Goal: Task Accomplishment & Management: Manage account settings

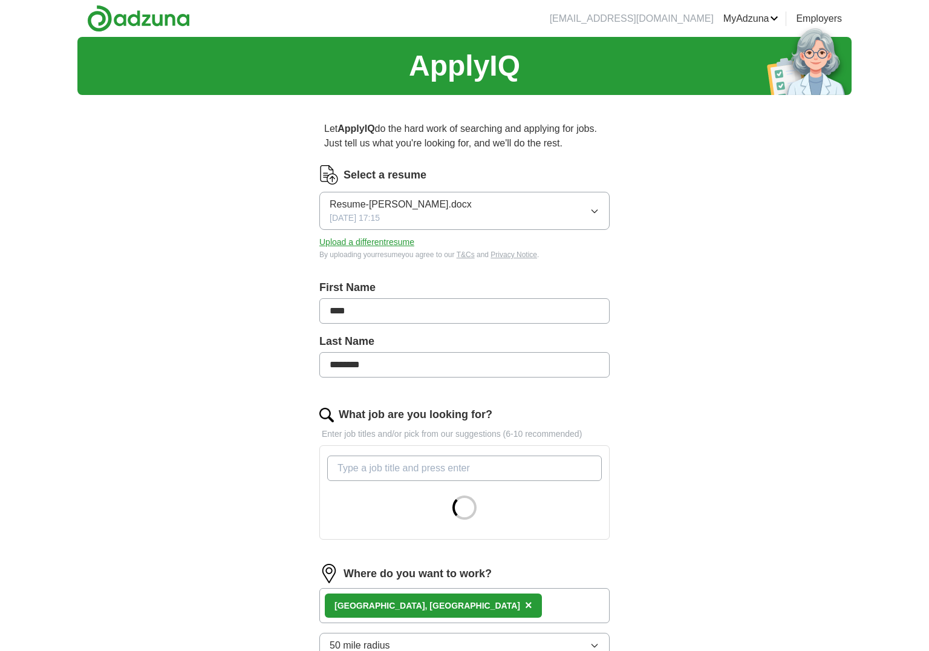
click at [376, 247] on button "Upload a different resume" at bounding box center [366, 242] width 95 height 13
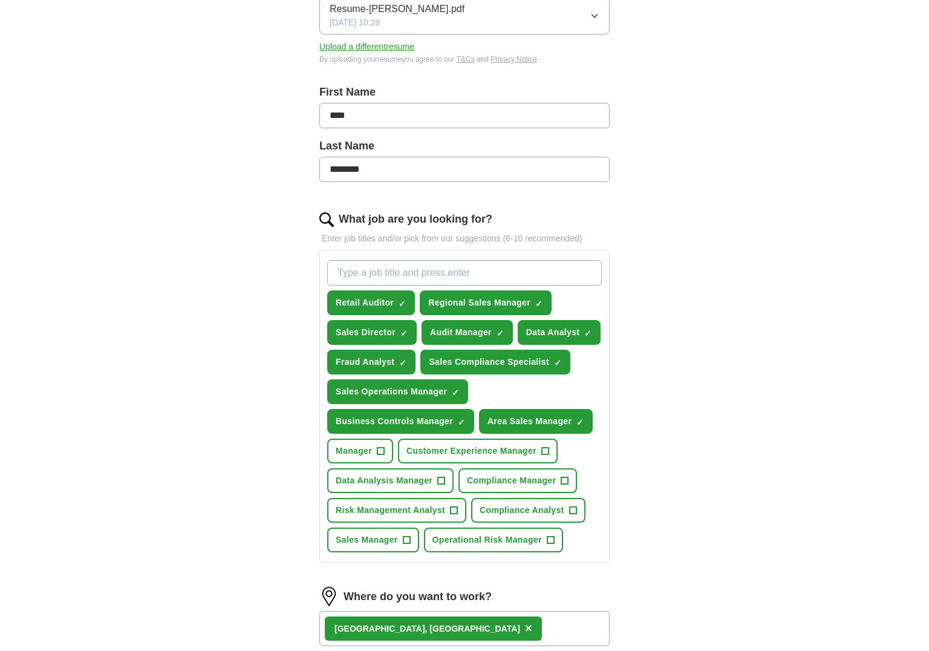
scroll to position [196, 0]
click at [555, 454] on button "Customer Experience Manager +" at bounding box center [478, 450] width 160 height 25
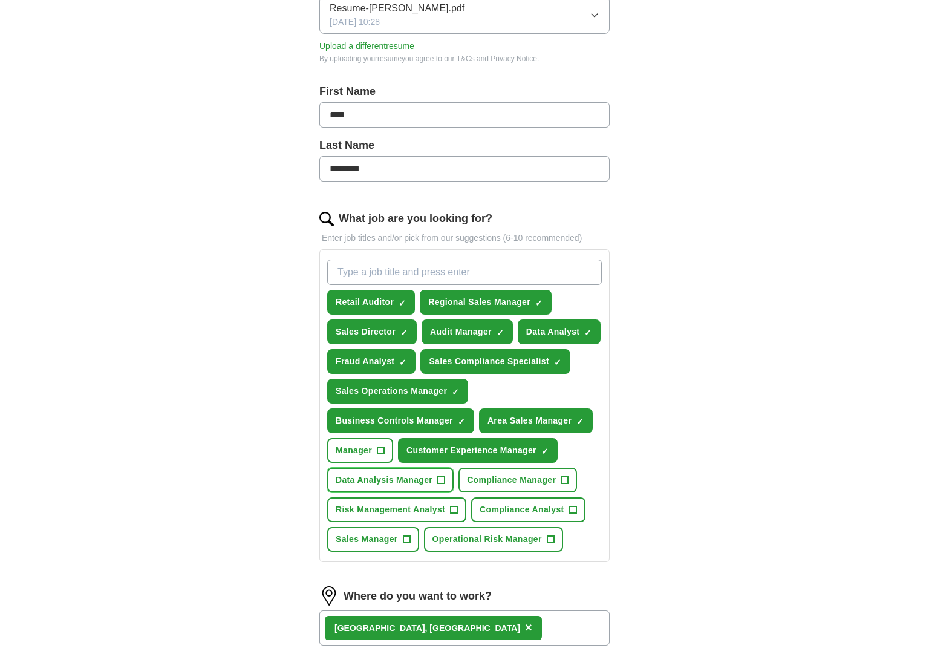
click at [443, 481] on span "+" at bounding box center [441, 480] width 7 height 10
click at [454, 506] on span "+" at bounding box center [454, 510] width 7 height 10
click at [553, 539] on span "+" at bounding box center [550, 540] width 7 height 10
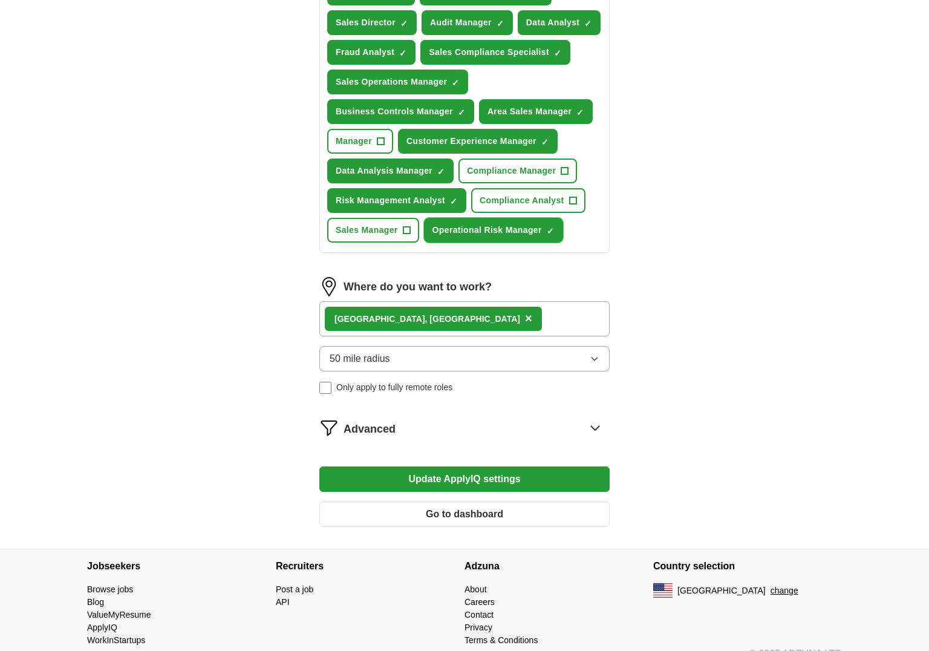
scroll to position [525, 0]
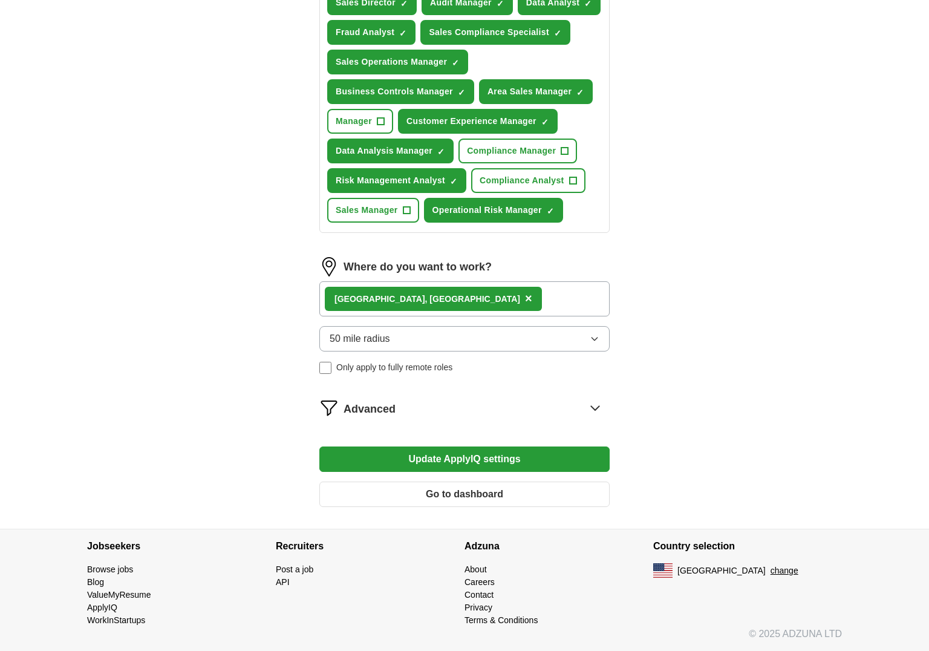
click at [596, 409] on icon at bounding box center [595, 408] width 8 height 4
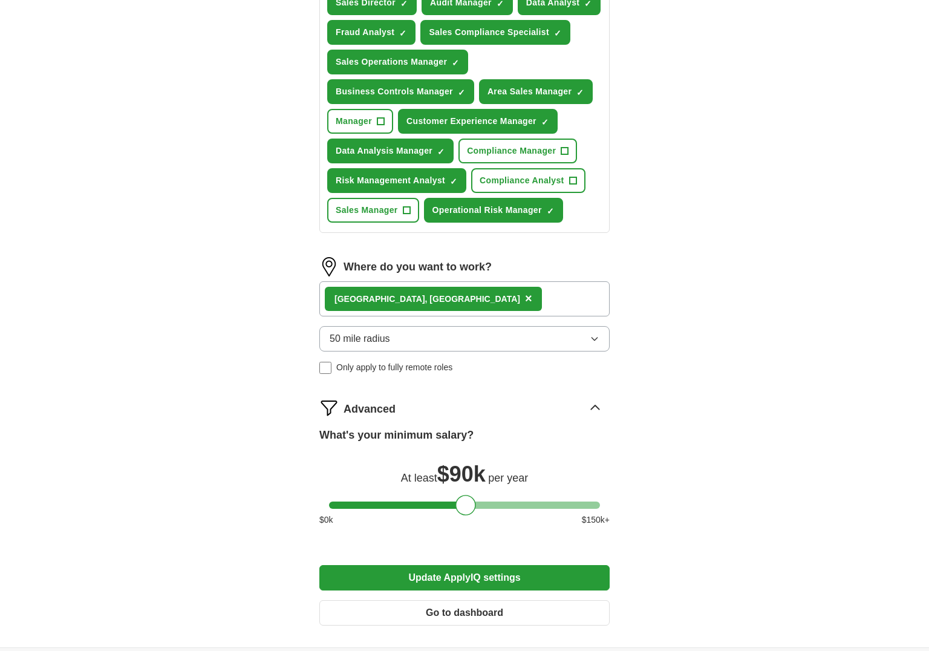
click at [483, 577] on button "Update ApplyIQ settings" at bounding box center [464, 577] width 290 height 25
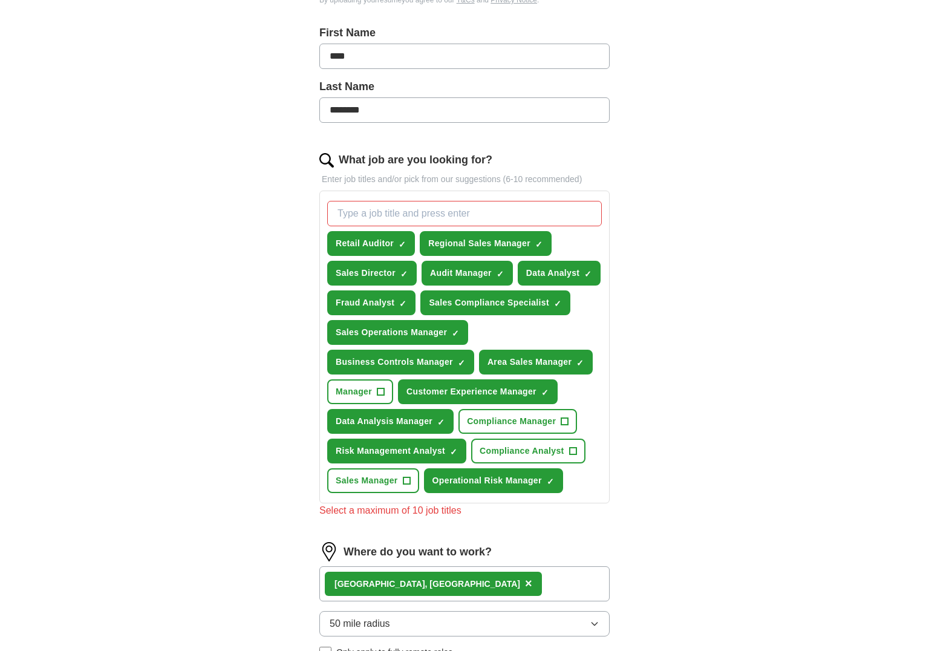
scroll to position [261, 0]
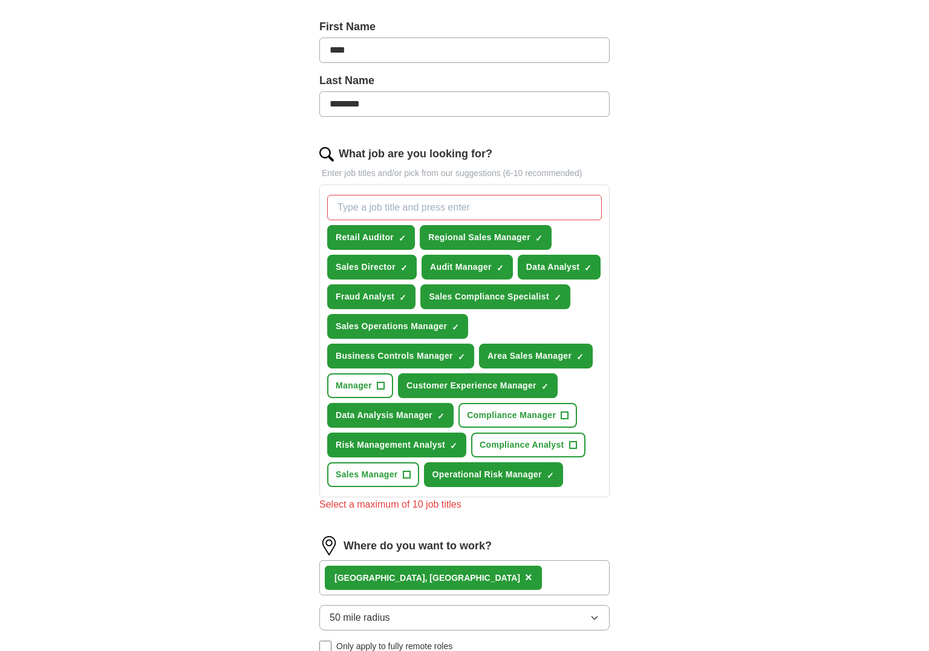
click at [653, 367] on div "Let ApplyIQ do the hard work of searching and applying for jobs. Just tell us w…" at bounding box center [464, 412] width 387 height 1137
click at [0, 0] on span "×" at bounding box center [0, 0] width 0 height 0
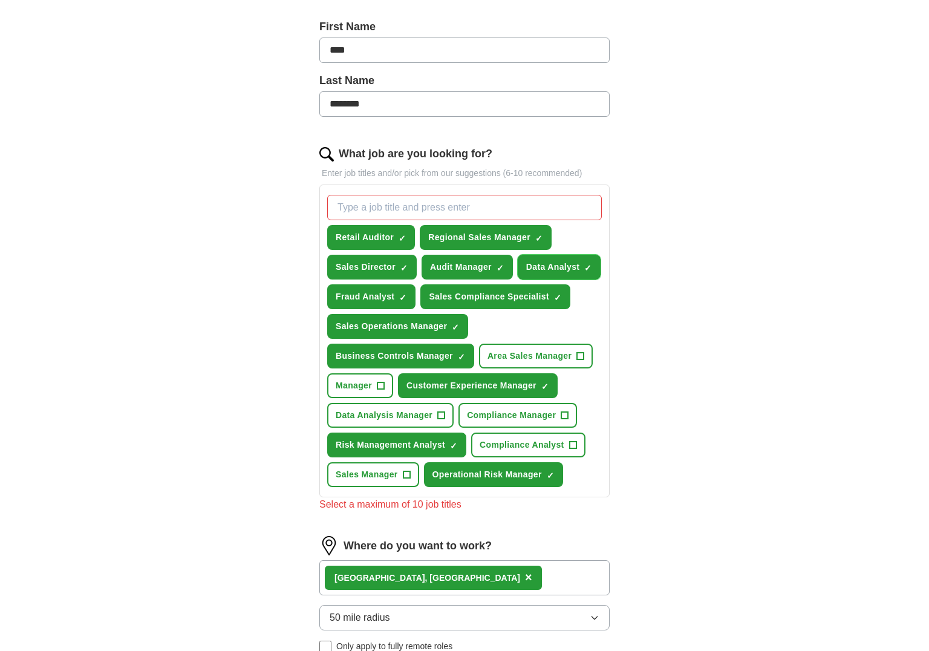
click at [0, 0] on span "×" at bounding box center [0, 0] width 0 height 0
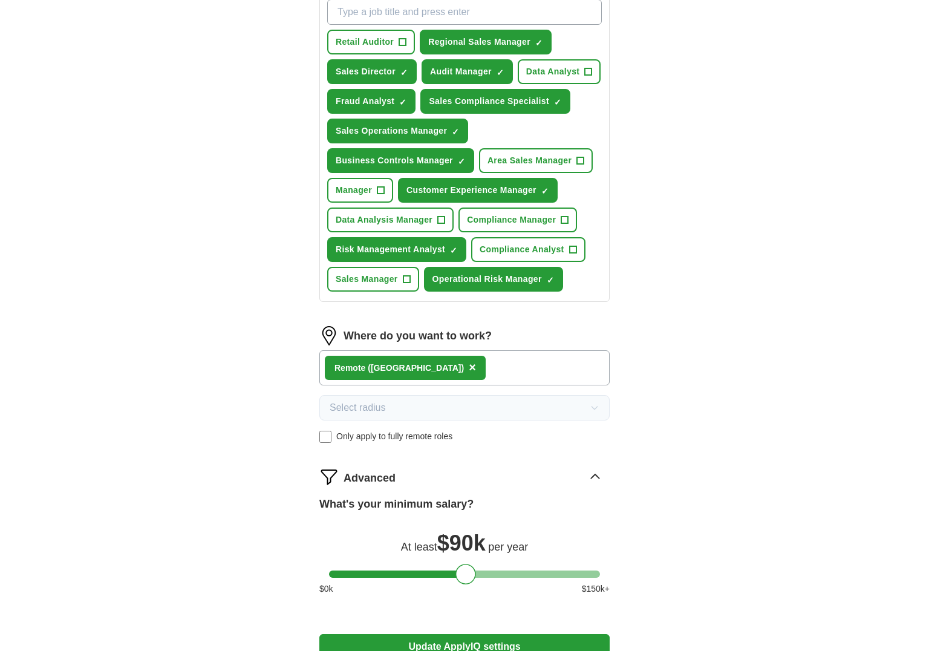
scroll to position [449, 0]
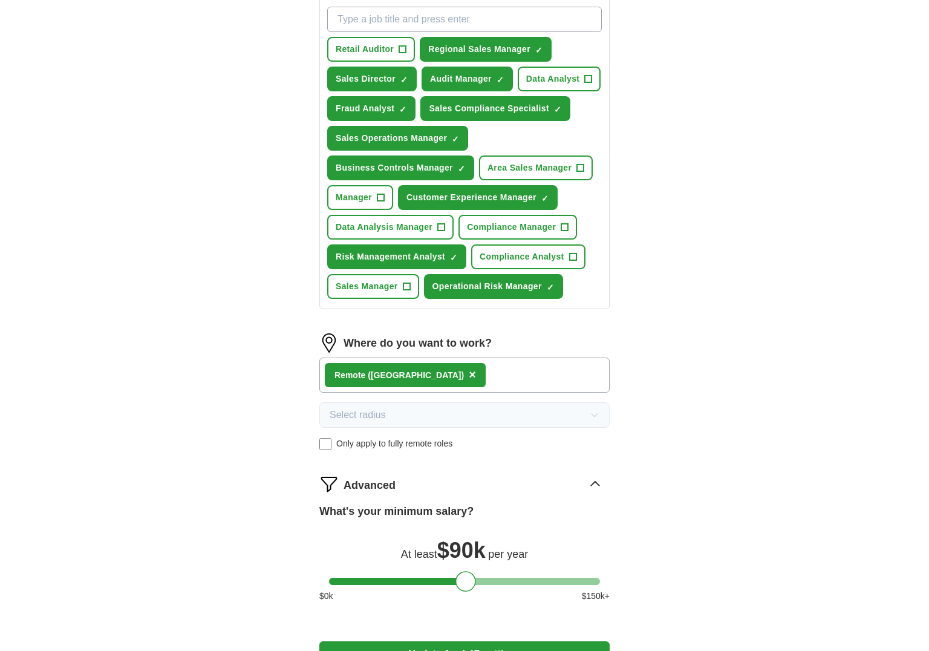
click at [332, 444] on label "Only apply to fully remote roles" at bounding box center [464, 443] width 290 height 13
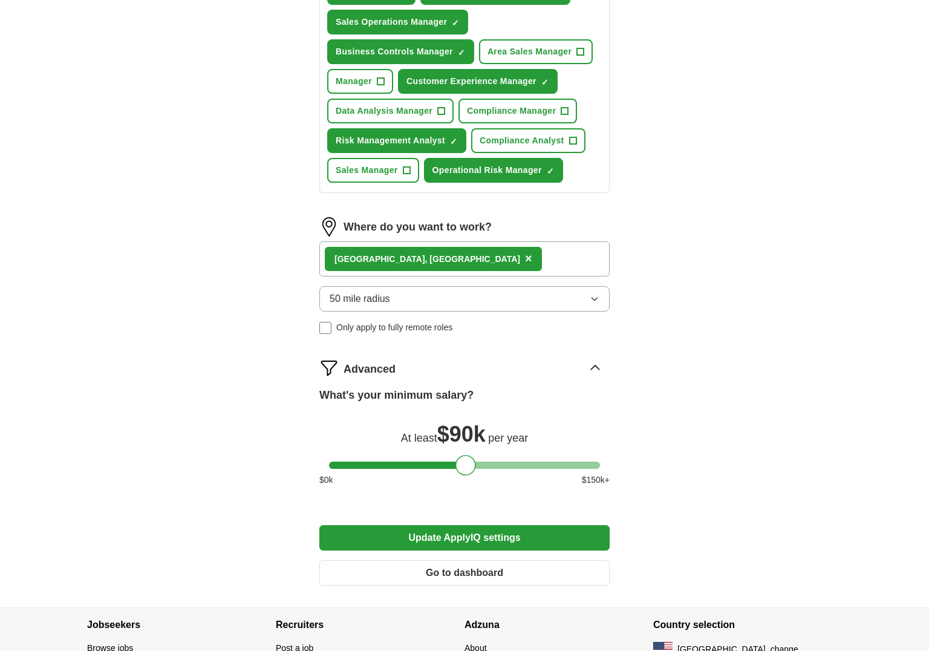
scroll to position [570, 0]
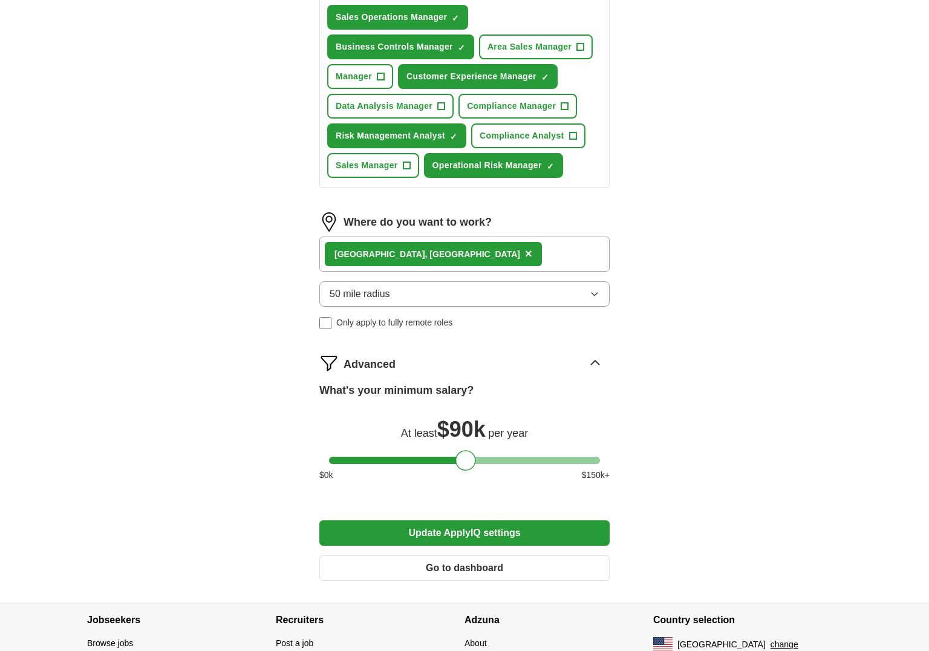
click at [484, 527] on button "Update ApplyIQ settings" at bounding box center [464, 532] width 290 height 25
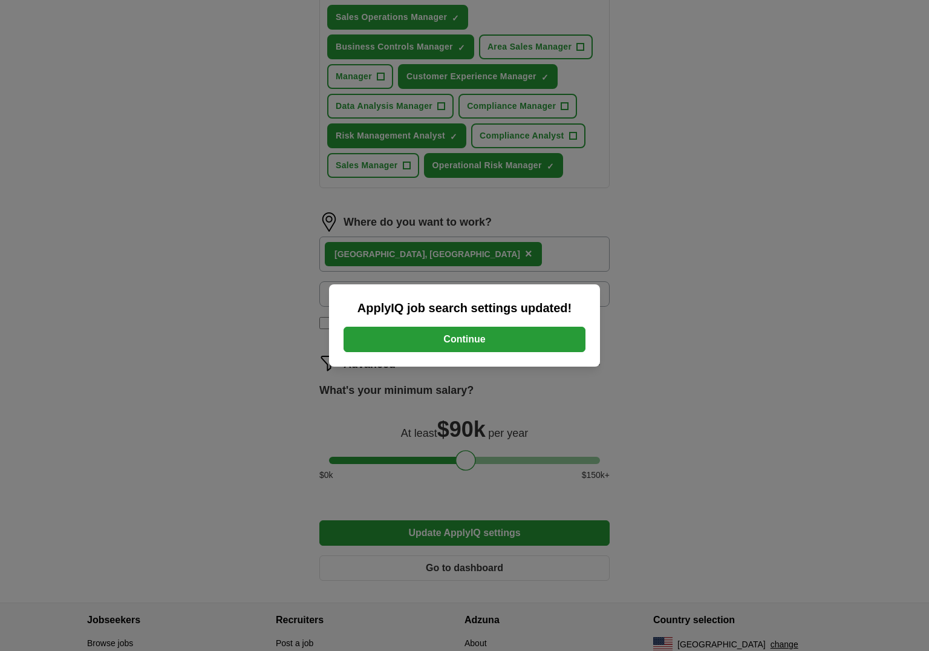
click at [495, 345] on button "Continue" at bounding box center [465, 339] width 242 height 25
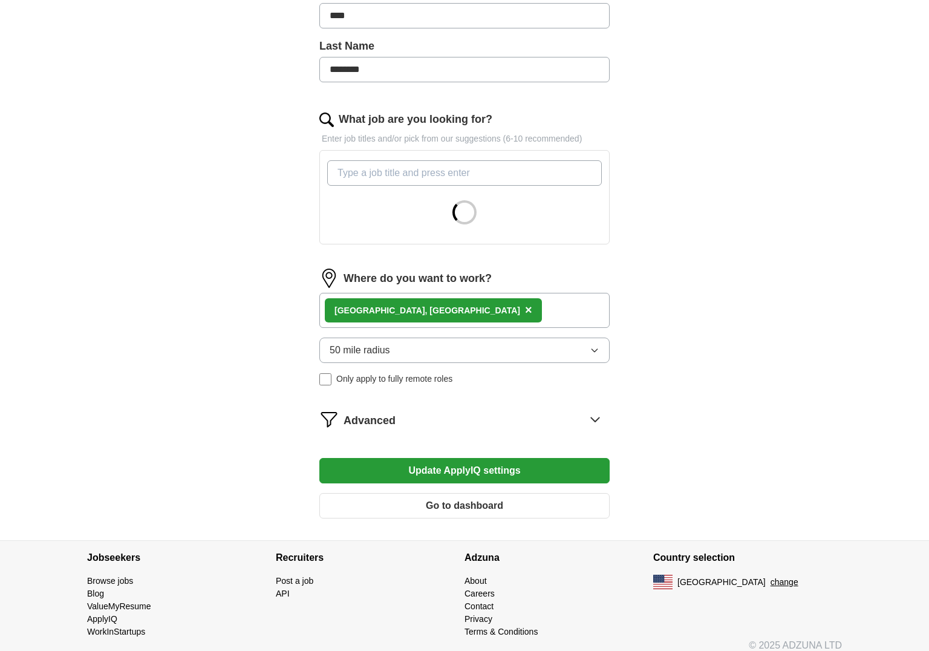
scroll to position [302, 0]
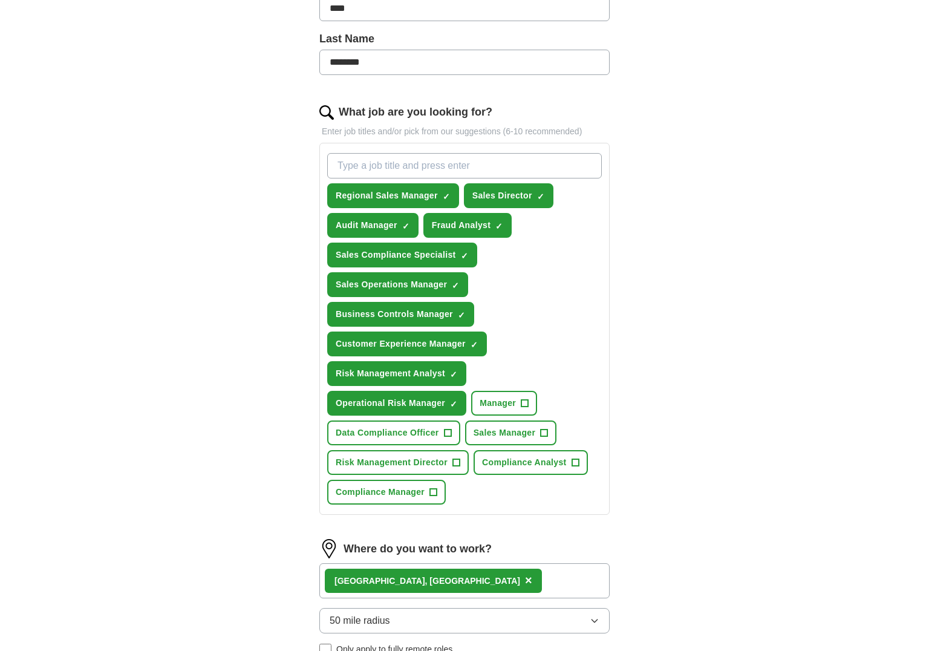
click at [364, 172] on input "What job are you looking for?" at bounding box center [464, 165] width 275 height 25
type input "customer support"
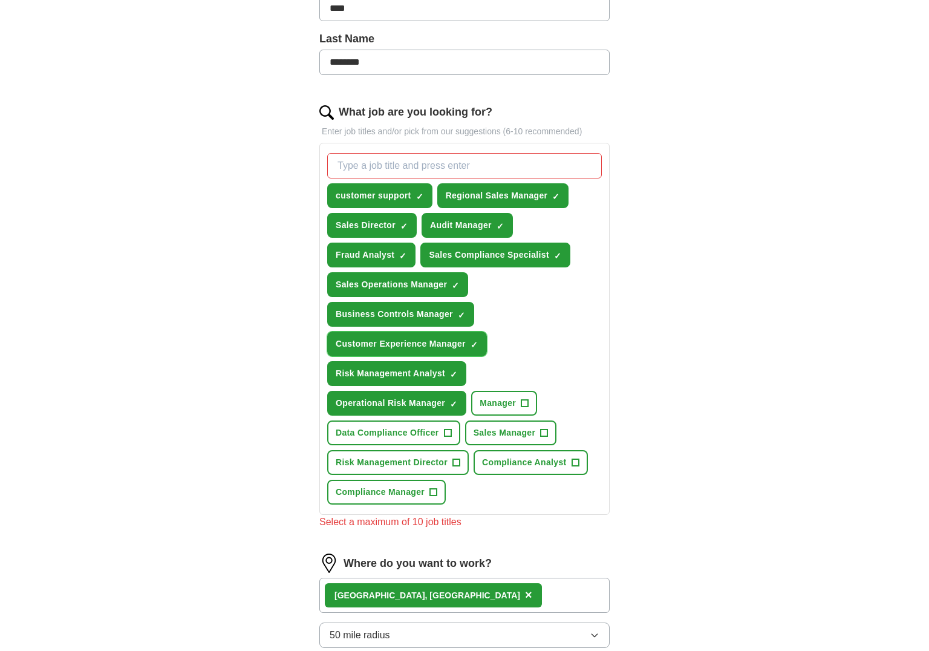
click at [420, 338] on span "Customer Experience Manager" at bounding box center [401, 344] width 130 height 13
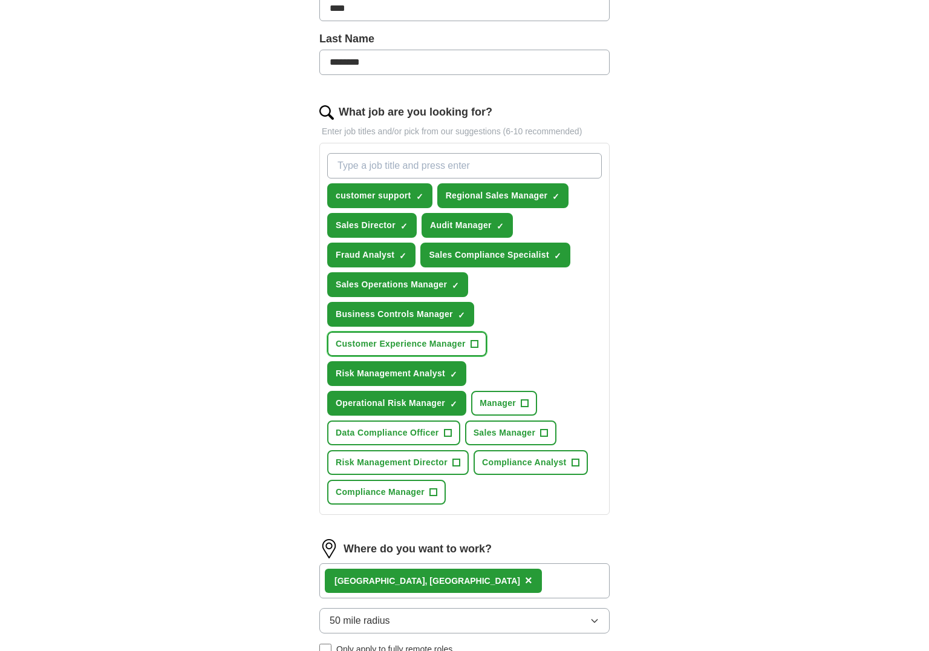
click at [421, 340] on span "Customer Experience Manager" at bounding box center [401, 344] width 130 height 13
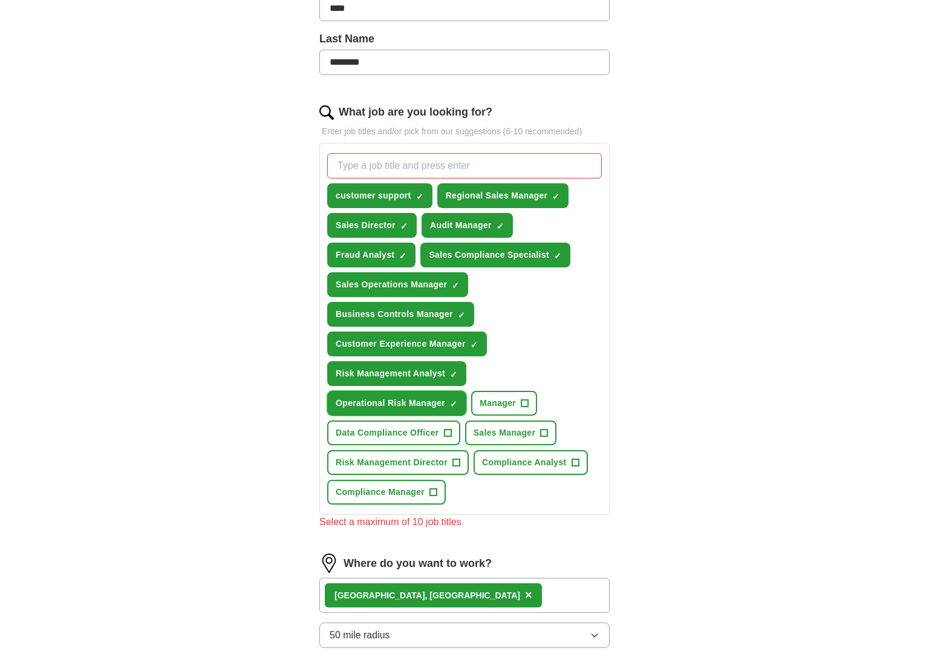
click at [0, 0] on span "×" at bounding box center [0, 0] width 0 height 0
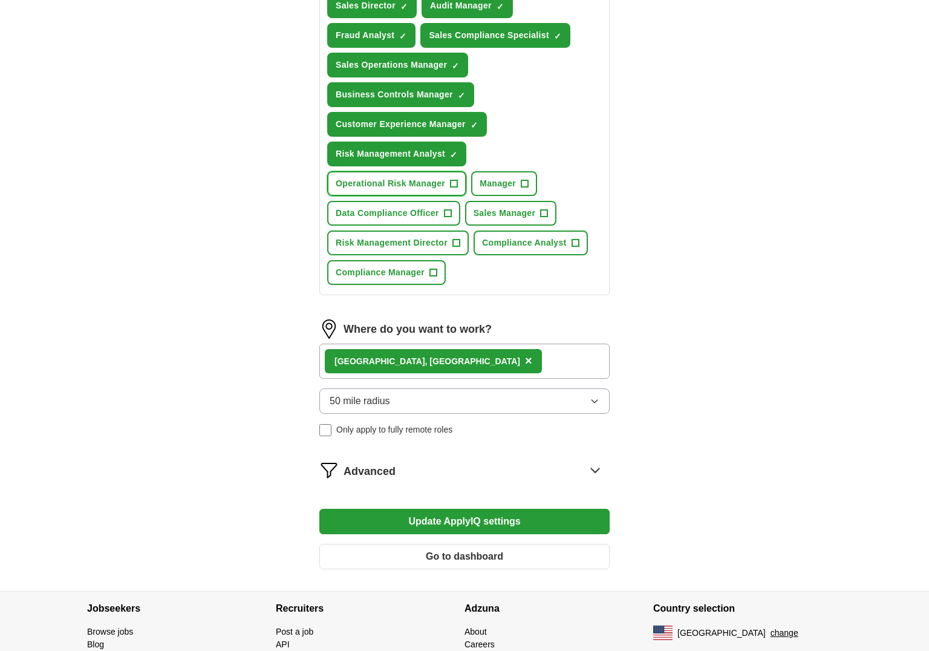
scroll to position [584, 0]
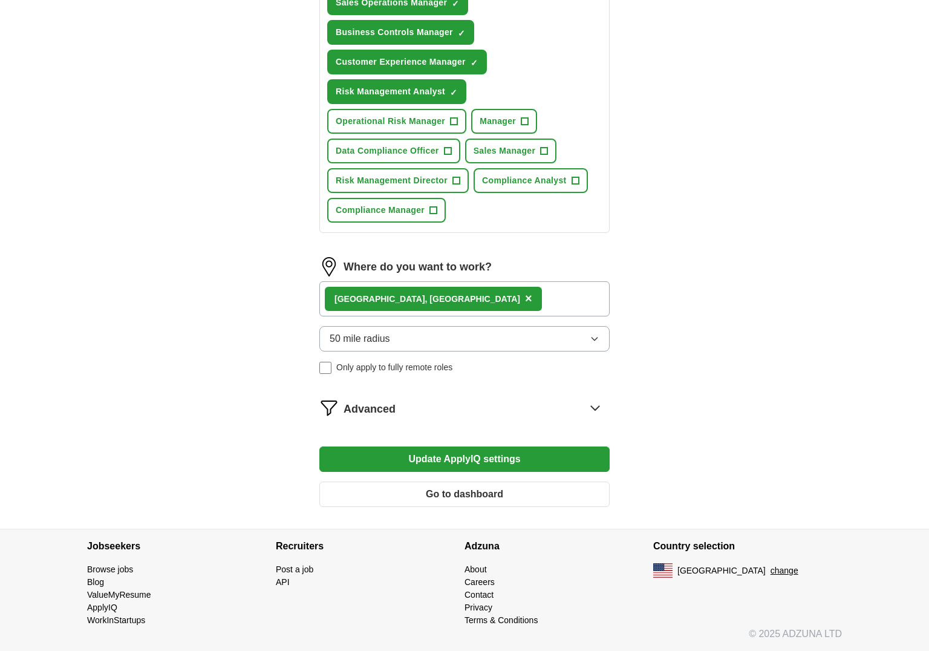
click at [497, 457] on button "Update ApplyIQ settings" at bounding box center [464, 458] width 290 height 25
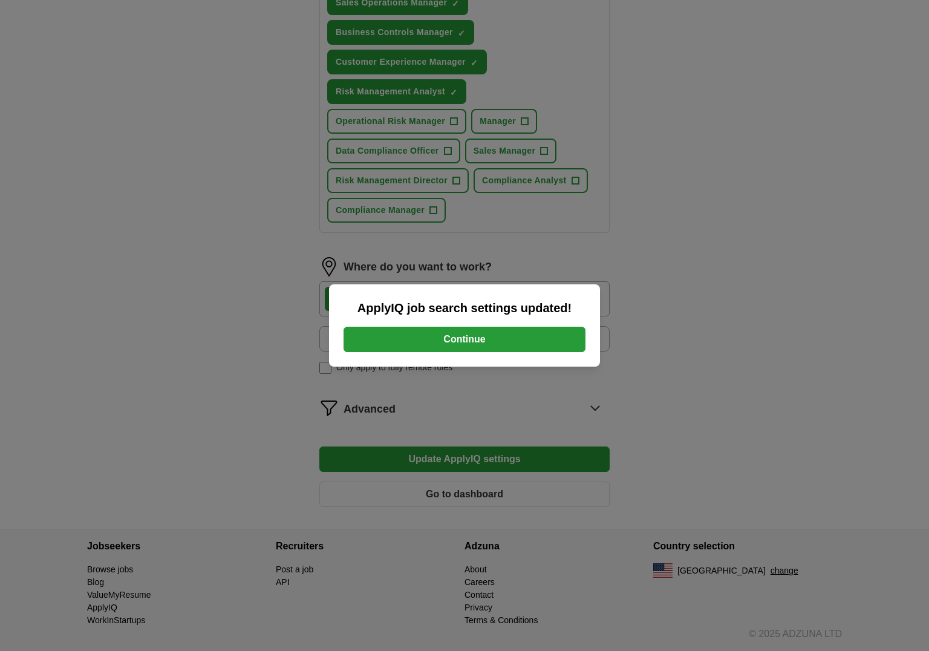
click at [454, 336] on button "Continue" at bounding box center [465, 339] width 242 height 25
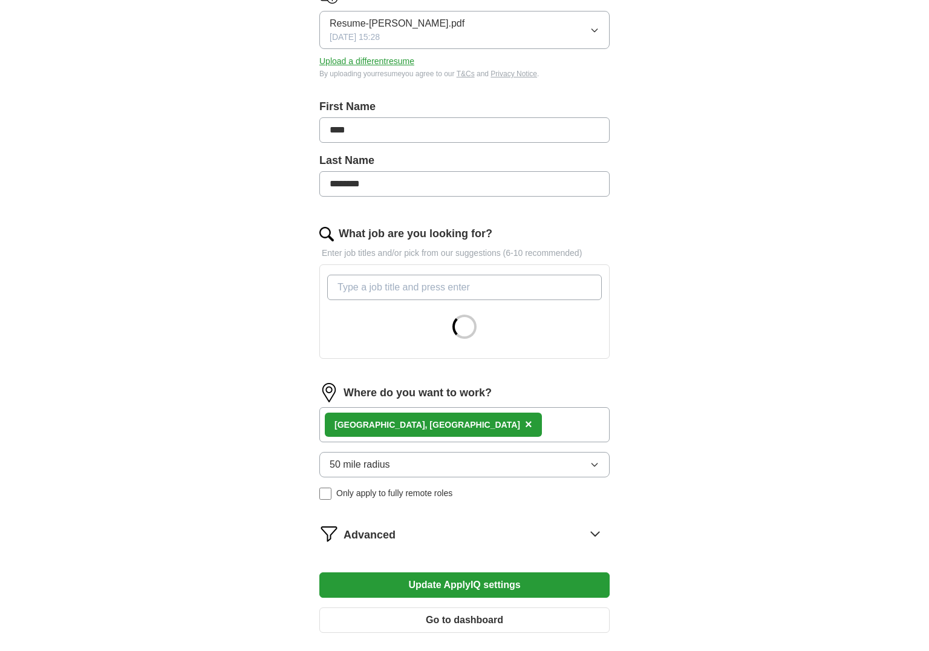
scroll to position [181, 0]
click at [459, 425] on div "Chicago, IL ×" at bounding box center [464, 423] width 290 height 35
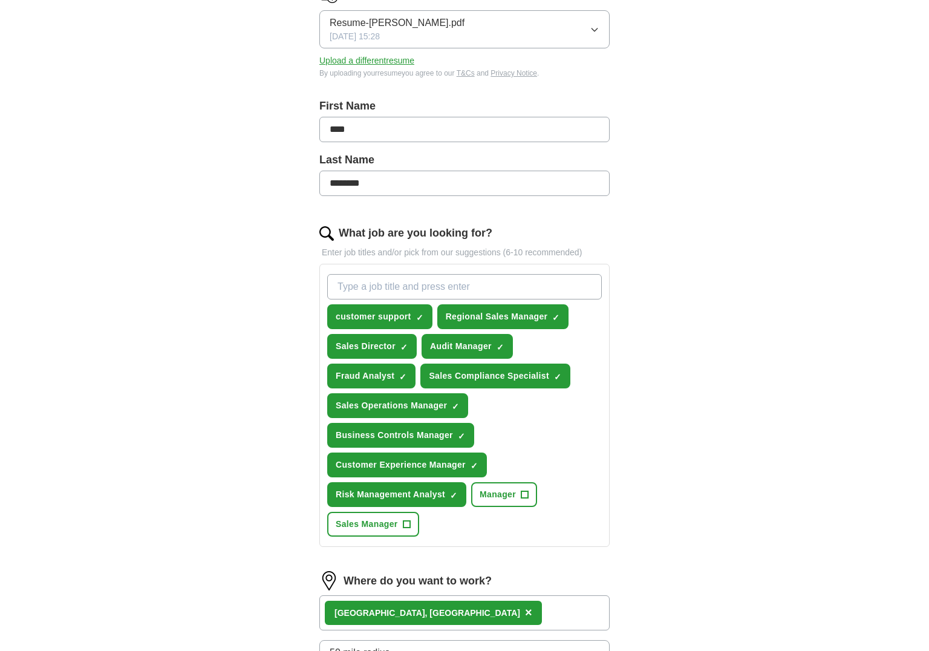
click at [455, 613] on div "Chicago, IL ×" at bounding box center [464, 612] width 290 height 35
click at [449, 611] on div "Chicago, IL ×" at bounding box center [464, 612] width 290 height 35
click at [525, 611] on span "×" at bounding box center [528, 611] width 7 height 13
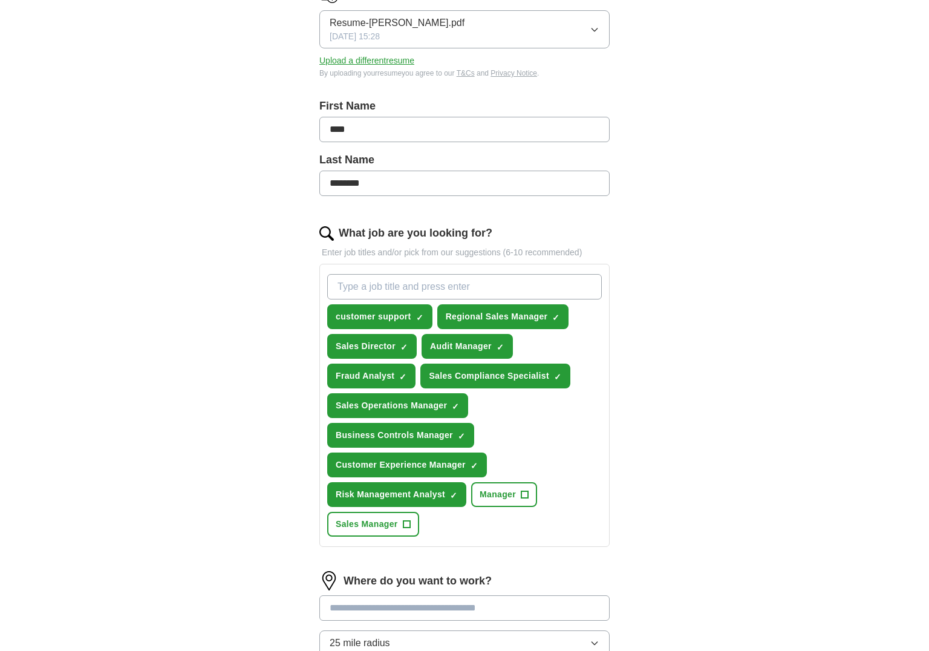
click at [391, 605] on input at bounding box center [464, 607] width 290 height 25
type input "*******"
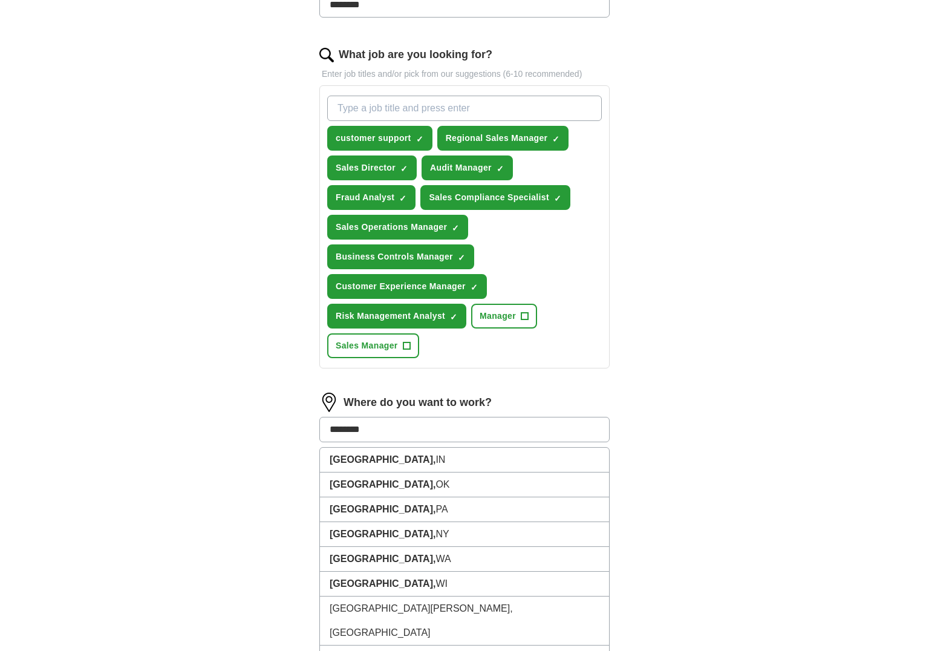
scroll to position [363, 0]
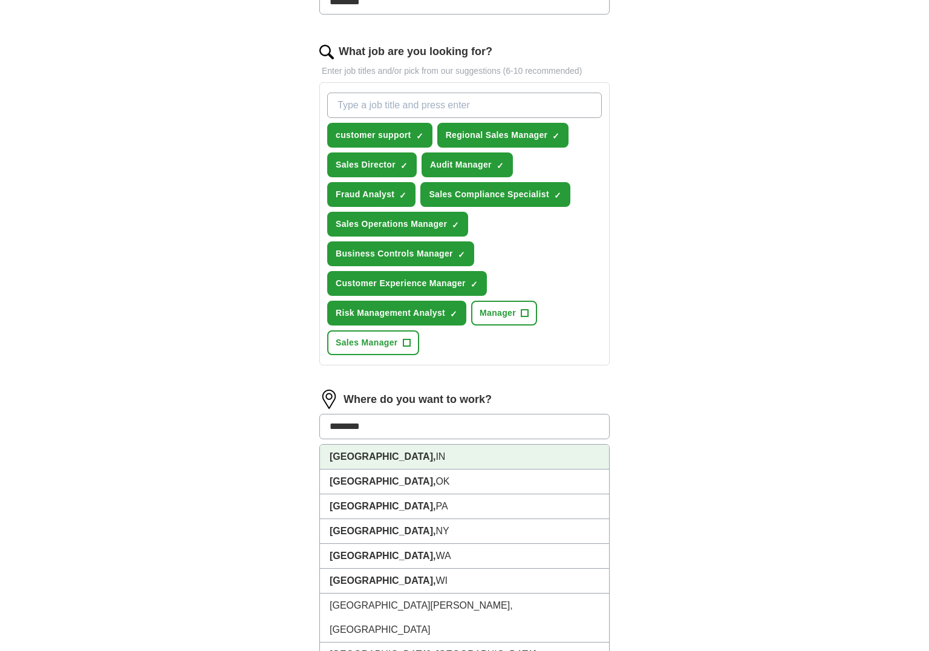
click at [348, 464] on li "Hobart, IN" at bounding box center [464, 457] width 289 height 25
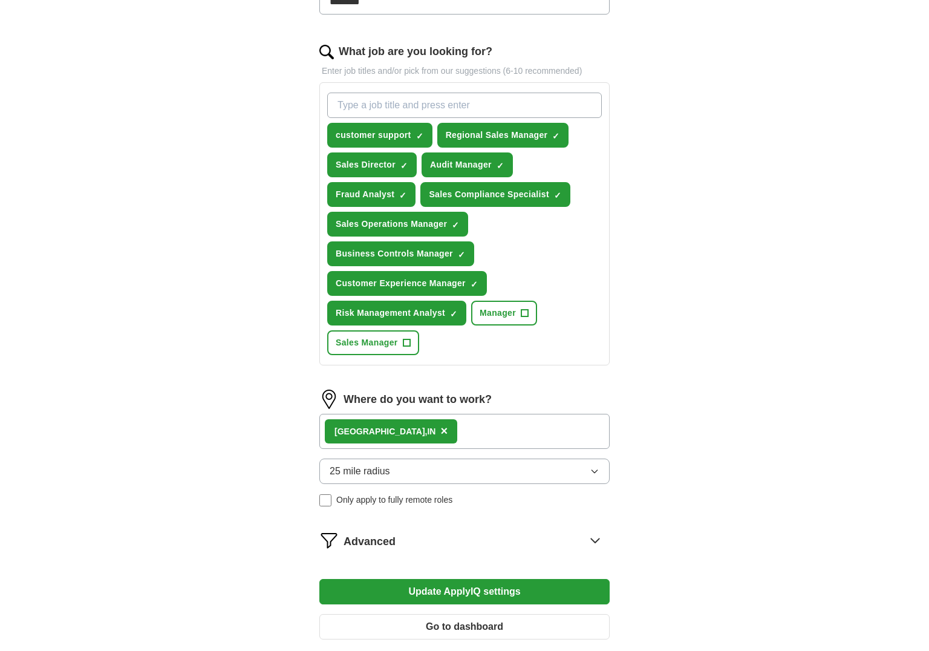
click at [595, 472] on icon "button" at bounding box center [594, 471] width 5 height 3
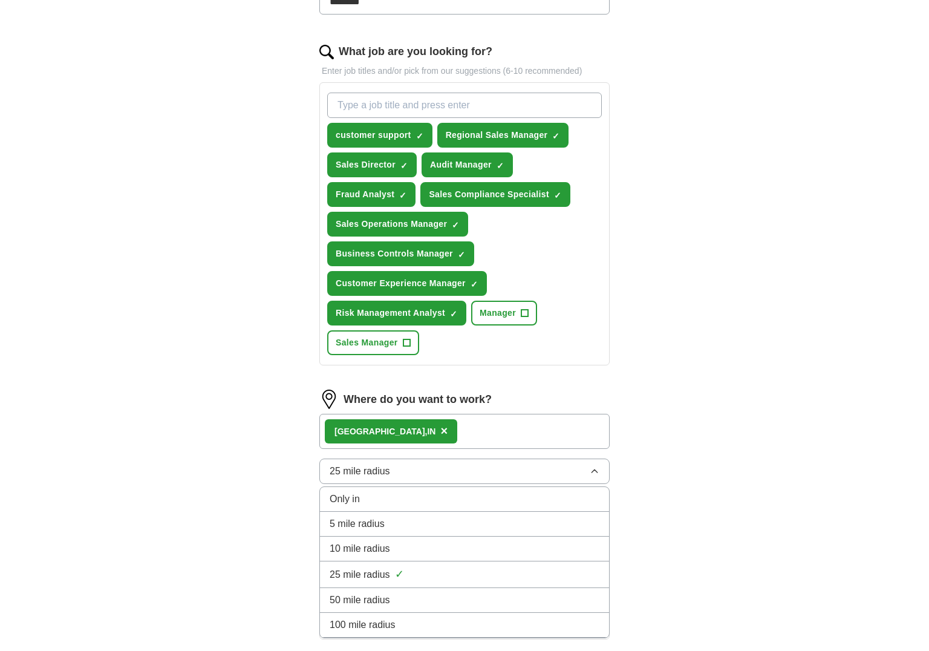
click at [399, 603] on div "50 mile radius" at bounding box center [465, 600] width 270 height 15
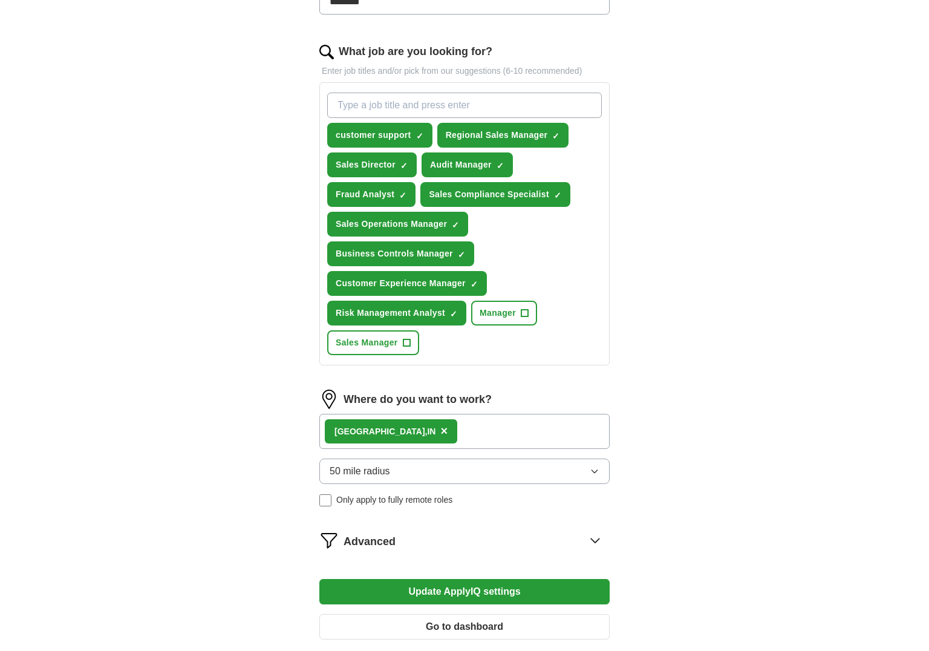
click at [596, 472] on icon "button" at bounding box center [595, 471] width 10 height 10
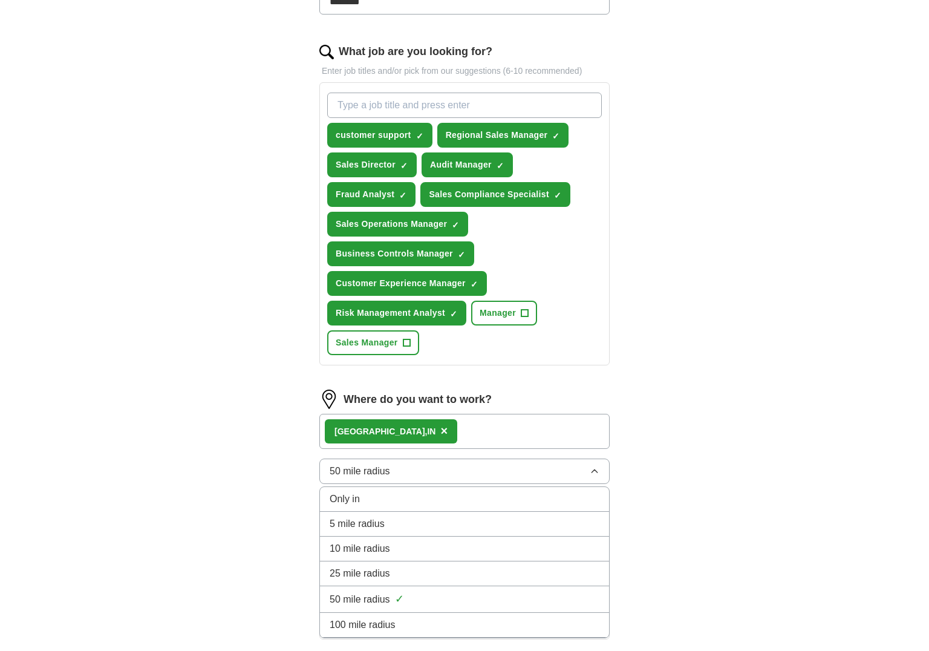
click at [419, 613] on li "100 mile radius" at bounding box center [464, 625] width 289 height 25
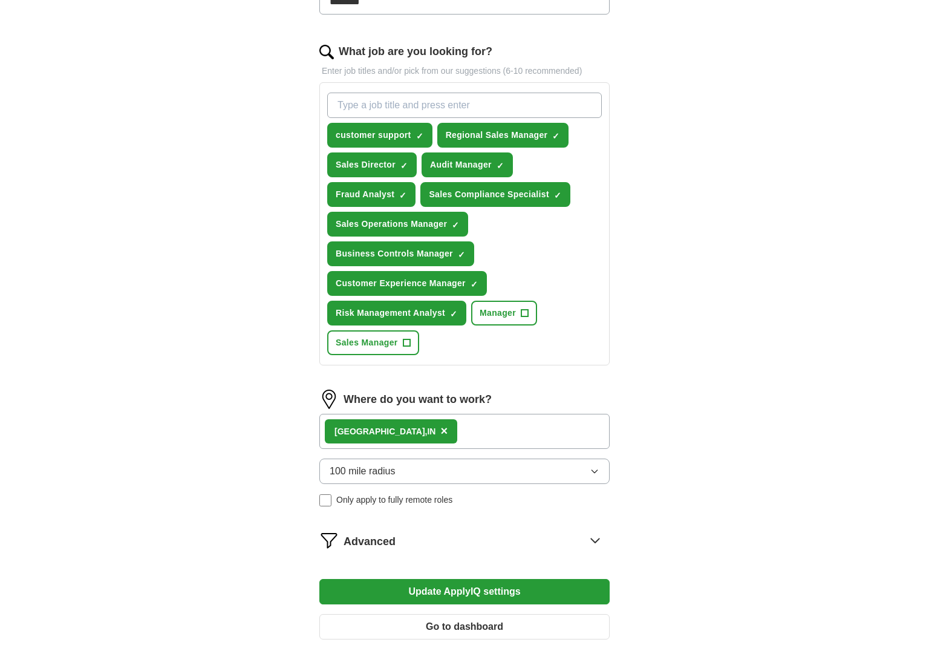
click at [596, 473] on icon "button" at bounding box center [595, 471] width 10 height 10
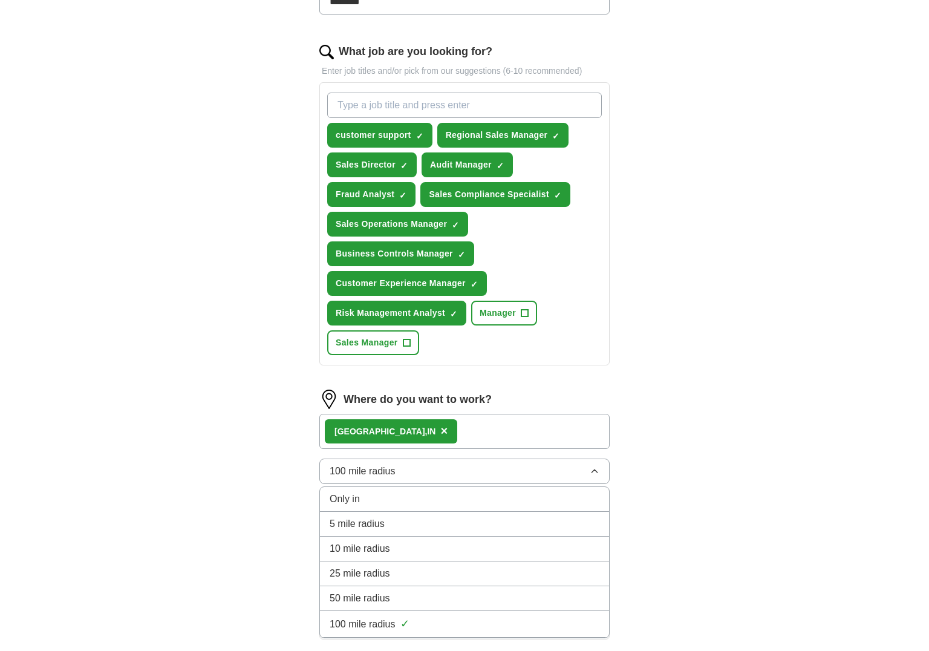
click at [371, 593] on span "50 mile radius" at bounding box center [360, 598] width 60 height 15
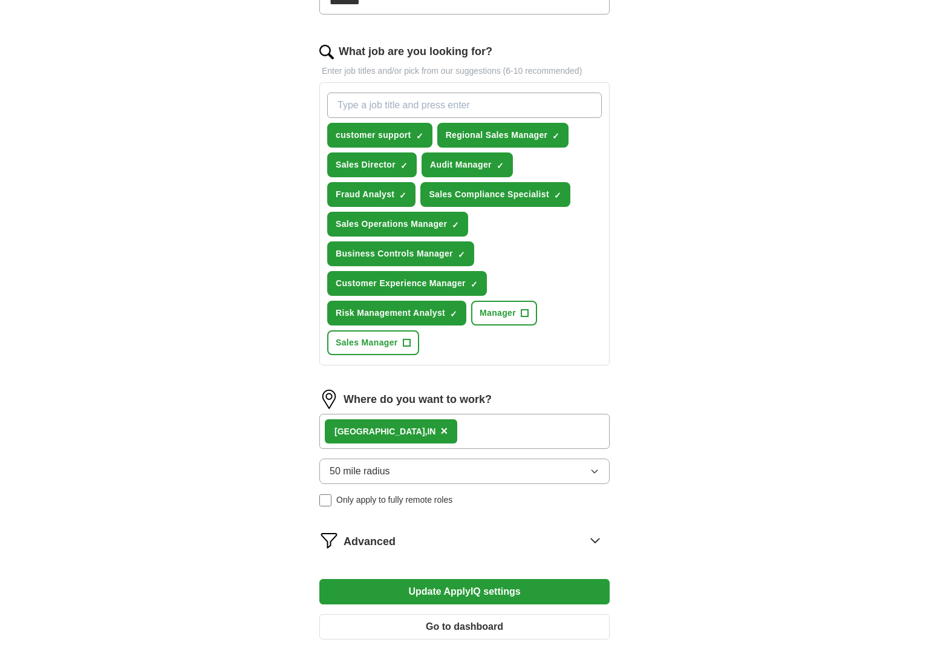
click at [472, 594] on button "Update ApplyIQ settings" at bounding box center [464, 591] width 290 height 25
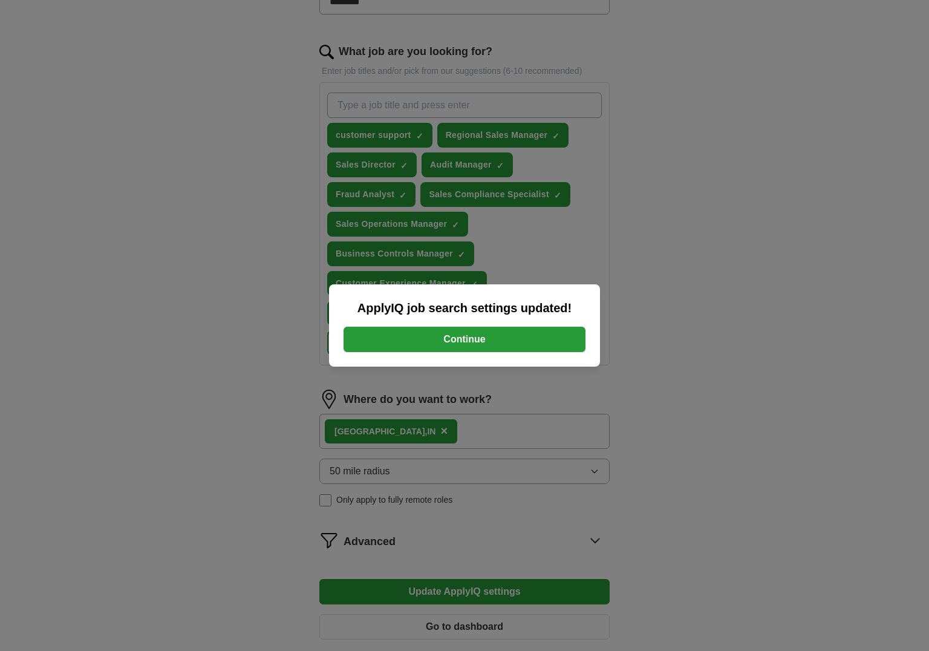
click at [483, 345] on button "Continue" at bounding box center [465, 339] width 242 height 25
